Goal: Transaction & Acquisition: Obtain resource

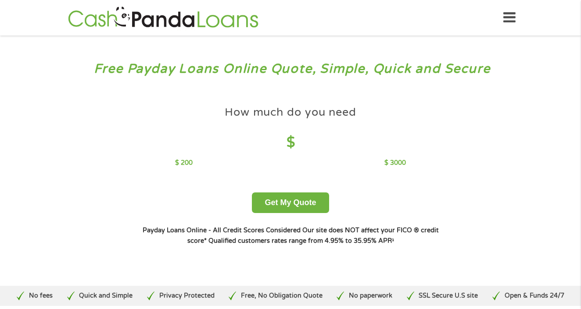
click at [292, 142] on h4 "$" at bounding box center [290, 143] width 230 height 18
click at [396, 162] on p "$ 3000" at bounding box center [396, 163] width 22 height 10
click at [309, 201] on button "Get My Quote" at bounding box center [290, 203] width 77 height 21
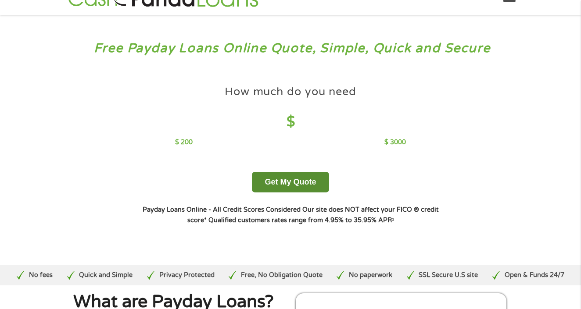
scroll to position [26, 0]
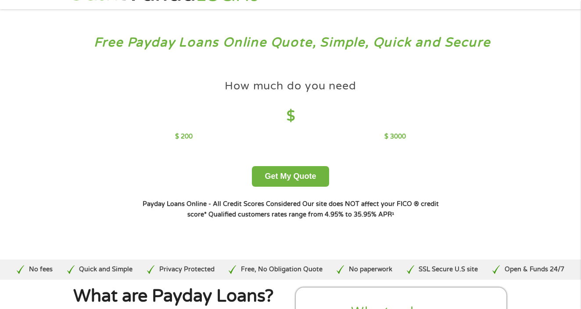
click at [295, 118] on h4 "$" at bounding box center [290, 117] width 230 height 18
click at [300, 116] on h4 "$" at bounding box center [290, 117] width 230 height 18
click at [294, 116] on h4 "$" at bounding box center [290, 117] width 230 height 18
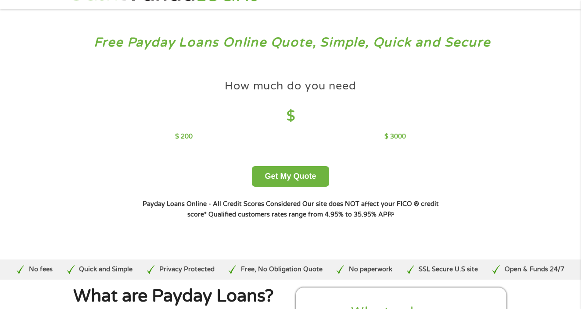
click at [295, 117] on h4 "$" at bounding box center [290, 117] width 230 height 18
click at [301, 117] on h4 "$" at bounding box center [290, 117] width 230 height 18
click at [288, 114] on h4 "$" at bounding box center [290, 117] width 230 height 18
click at [309, 115] on h4 "$" at bounding box center [290, 117] width 230 height 18
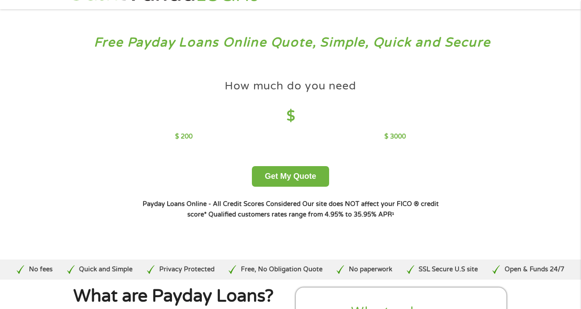
click at [298, 116] on h4 "$" at bounding box center [290, 117] width 230 height 18
click at [293, 115] on h4 "$" at bounding box center [290, 117] width 230 height 18
click at [293, 119] on h4 "$" at bounding box center [290, 117] width 230 height 18
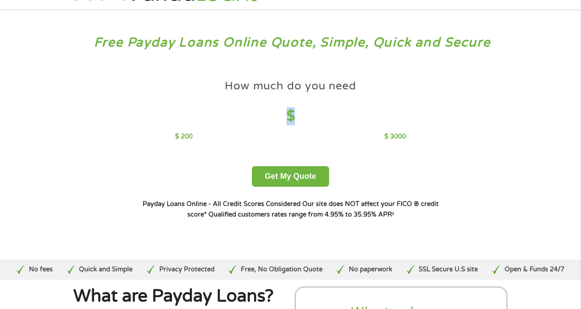
click at [293, 119] on h4 "$" at bounding box center [290, 117] width 230 height 18
click at [305, 115] on h4 "$" at bounding box center [290, 117] width 230 height 18
click at [303, 119] on h4 "$" at bounding box center [290, 117] width 230 height 18
click at [297, 111] on h4 "$" at bounding box center [290, 117] width 230 height 18
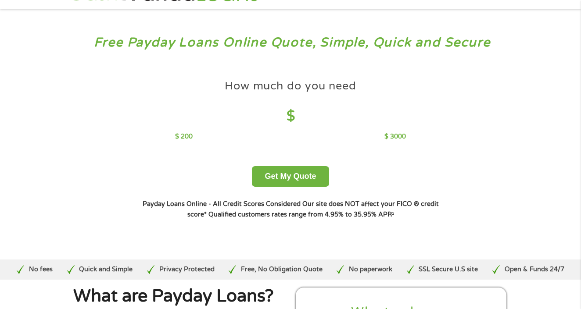
click at [295, 120] on h4 "$" at bounding box center [290, 117] width 230 height 18
click at [403, 134] on p "$ 3000" at bounding box center [396, 137] width 22 height 10
click at [298, 114] on h4 "$" at bounding box center [290, 117] width 230 height 18
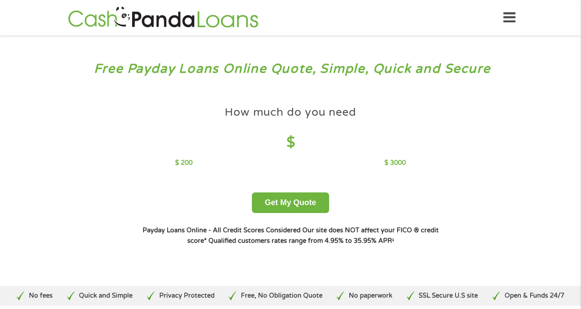
scroll to position [0, 0]
click at [512, 17] on icon at bounding box center [509, 18] width 12 height 22
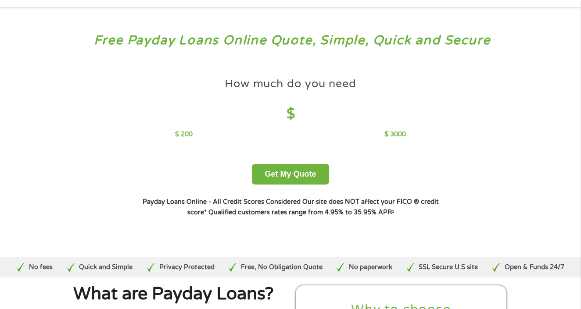
scroll to position [101, 0]
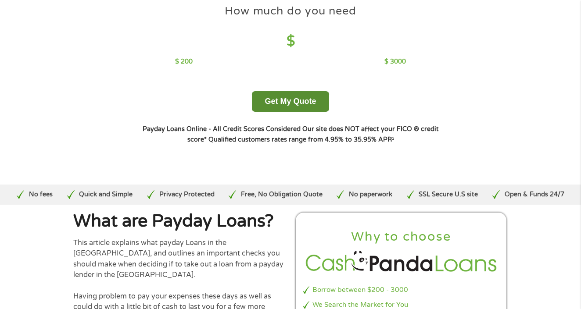
click at [255, 111] on button "Get My Quote" at bounding box center [290, 101] width 77 height 21
click at [300, 105] on button "Get My Quote" at bounding box center [290, 101] width 77 height 21
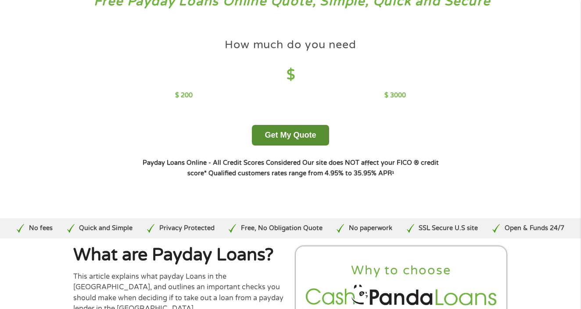
scroll to position [6, 0]
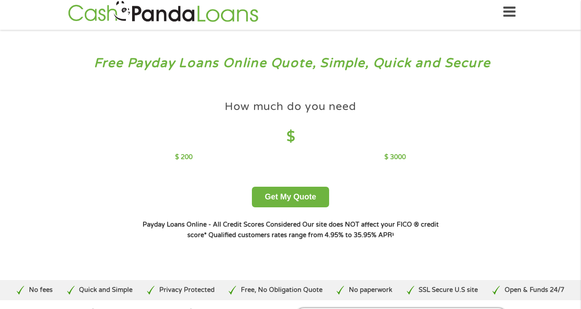
click at [295, 135] on h4 "$" at bounding box center [290, 137] width 230 height 18
click at [293, 140] on h4 "$" at bounding box center [290, 137] width 230 height 18
